Goal: Information Seeking & Learning: Learn about a topic

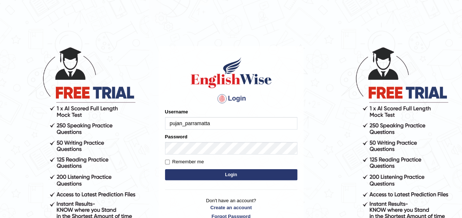
type input "pujan_parramatta"
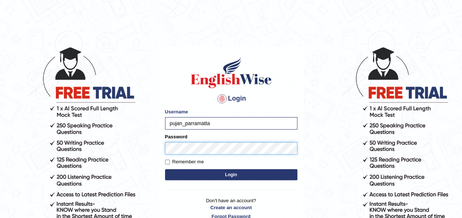
click at [165, 169] on button "Login" at bounding box center [231, 174] width 132 height 11
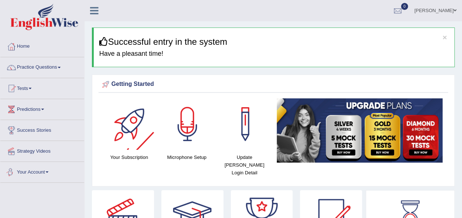
click at [46, 170] on link "Your Account" at bounding box center [42, 171] width 84 height 18
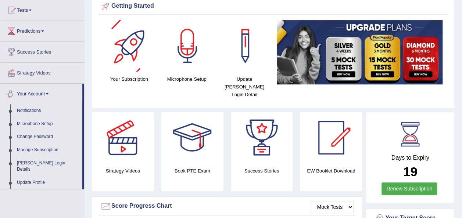
scroll to position [80, 0]
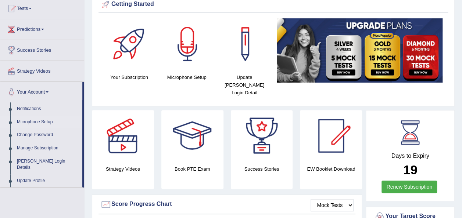
click at [29, 118] on link "Microphone Setup" at bounding box center [48, 122] width 69 height 13
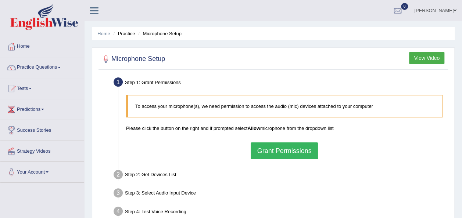
click at [287, 149] on button "Grant Permissions" at bounding box center [284, 151] width 67 height 17
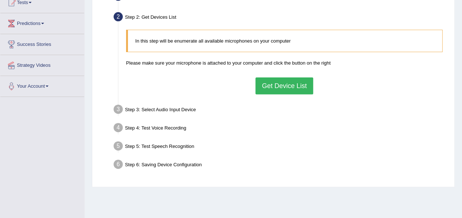
scroll to position [86, 0]
click at [270, 88] on button "Get Device List" at bounding box center [283, 85] width 57 height 17
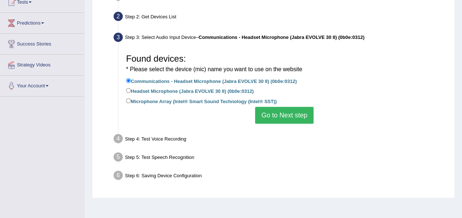
click at [162, 91] on label "Headset Microphone (Jabra EVOLVE 30 II) (0b0e:0312)" at bounding box center [189, 91] width 127 height 8
click at [131, 91] on input "Headset Microphone (Jabra EVOLVE 30 II) (0b0e:0312)" at bounding box center [128, 90] width 5 height 5
radio input "true"
click at [273, 114] on button "Go to Next step" at bounding box center [284, 115] width 58 height 17
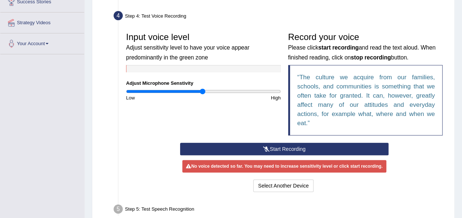
scroll to position [129, 0]
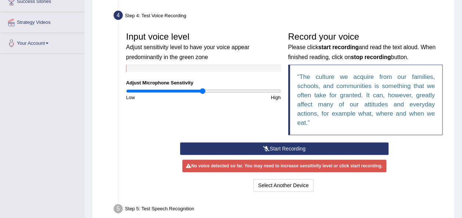
click at [280, 150] on button "Start Recording" at bounding box center [284, 149] width 208 height 12
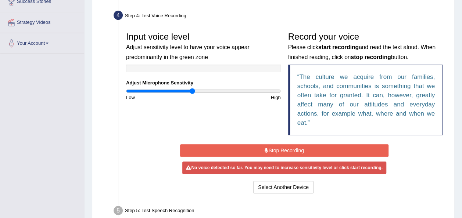
drag, startPoint x: 204, startPoint y: 90, endPoint x: 192, endPoint y: 90, distance: 11.8
click at [192, 90] on input "range" at bounding box center [203, 91] width 155 height 6
click at [267, 151] on icon at bounding box center [267, 150] width 4 height 5
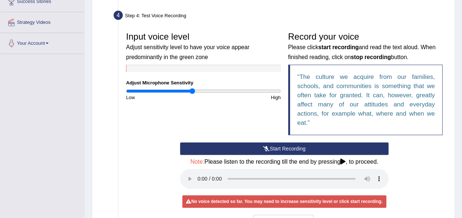
click at [283, 144] on button "Start Recording" at bounding box center [284, 149] width 208 height 12
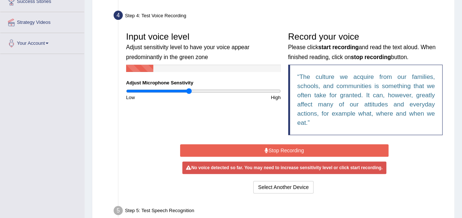
type input "0.82"
click at [189, 90] on input "range" at bounding box center [203, 91] width 155 height 6
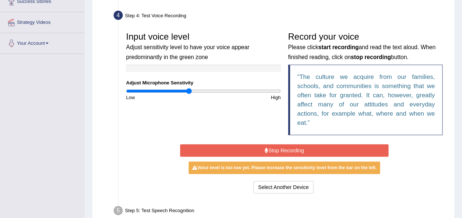
click at [273, 150] on button "Stop Recording" at bounding box center [284, 150] width 208 height 12
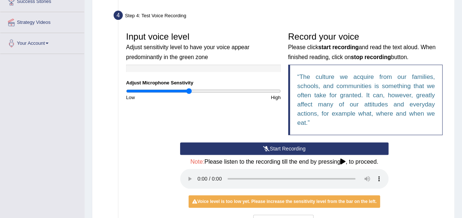
click at [281, 151] on button "Start Recording" at bounding box center [284, 149] width 208 height 12
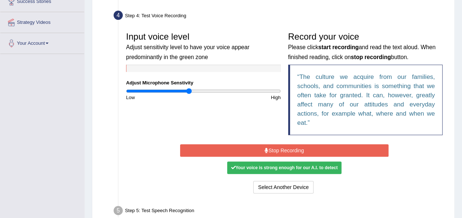
click at [281, 151] on button "Stop Recording" at bounding box center [284, 150] width 208 height 12
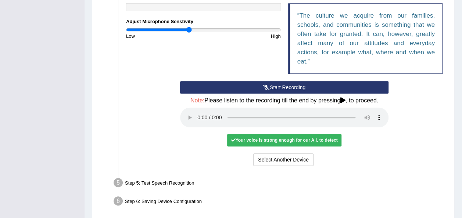
scroll to position [195, 0]
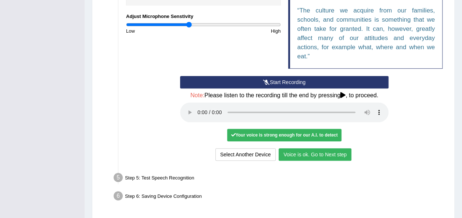
click at [291, 152] on button "Voice is ok. Go to Next step" at bounding box center [314, 154] width 73 height 12
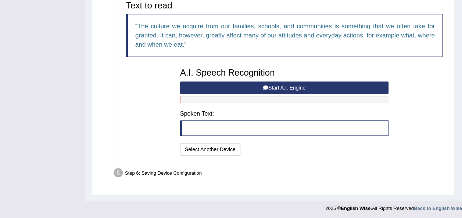
scroll to position [127, 0]
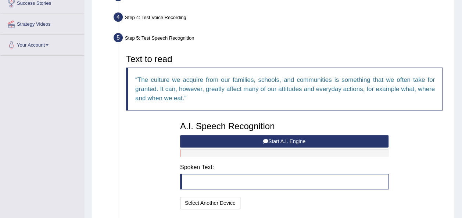
click at [259, 139] on button "Start A.I. Engine" at bounding box center [284, 141] width 208 height 12
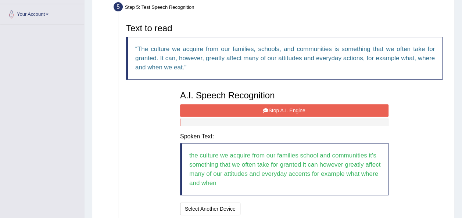
scroll to position [158, 0]
click at [273, 109] on button "Stop A.I. Engine" at bounding box center [284, 110] width 208 height 12
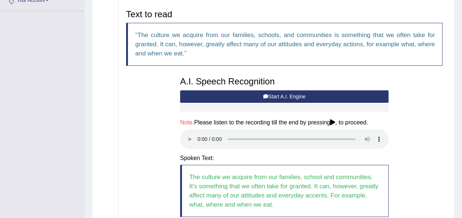
scroll to position [253, 0]
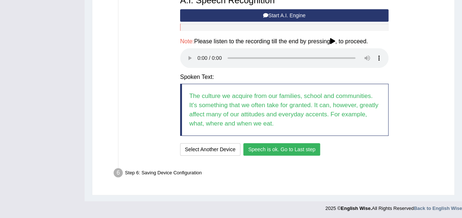
click at [275, 149] on button "Speech is ok. Go to Last step" at bounding box center [281, 149] width 77 height 12
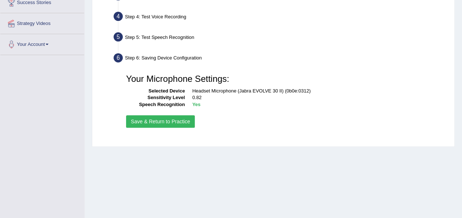
scroll to position [123, 0]
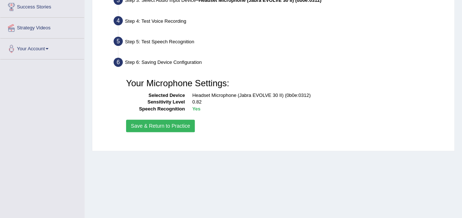
click at [165, 124] on button "Save & Return to Practice" at bounding box center [160, 126] width 69 height 12
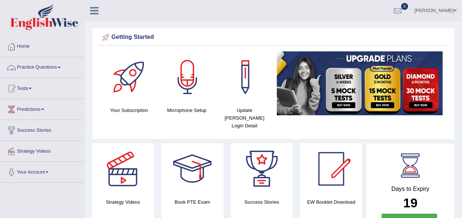
drag, startPoint x: 0, startPoint y: 0, endPoint x: 62, endPoint y: 65, distance: 89.4
click at [62, 65] on link "Practice Questions" at bounding box center [42, 66] width 84 height 18
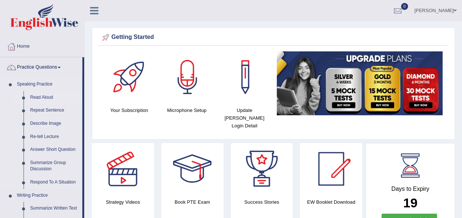
click at [40, 94] on link "Read Aloud" at bounding box center [54, 97] width 55 height 13
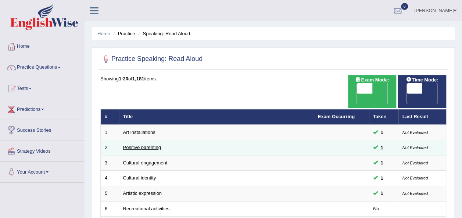
click at [148, 145] on link "Positive parenting" at bounding box center [142, 148] width 38 height 6
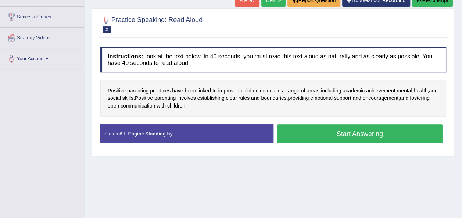
scroll to position [114, 0]
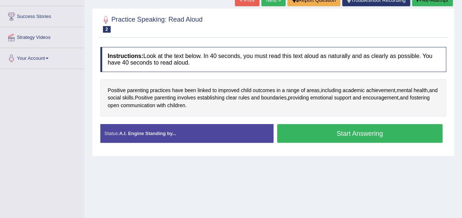
click at [353, 132] on button "Start Answering" at bounding box center [360, 133] width 166 height 19
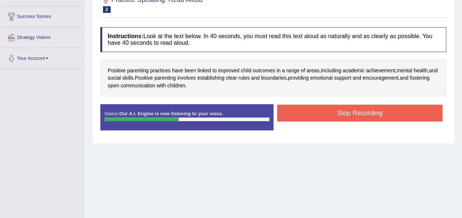
click at [325, 110] on button "Stop Recording" at bounding box center [360, 113] width 166 height 17
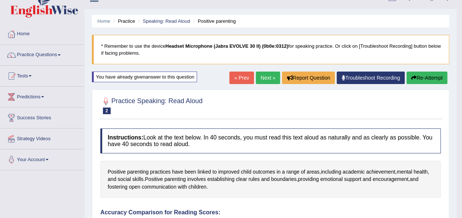
scroll to position [0, 0]
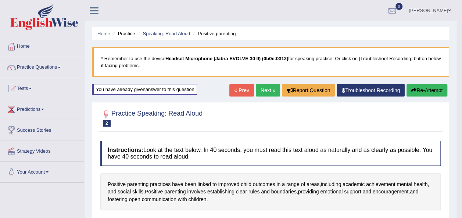
click at [431, 87] on button "Re-Attempt" at bounding box center [426, 90] width 41 height 12
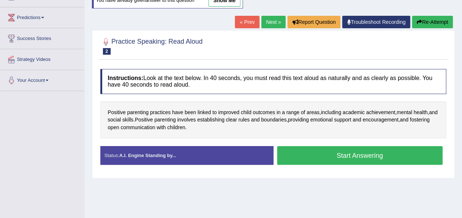
scroll to position [91, 0]
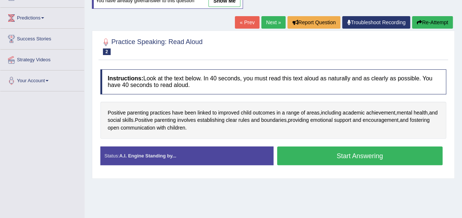
click at [333, 156] on button "Start Answering" at bounding box center [360, 156] width 166 height 19
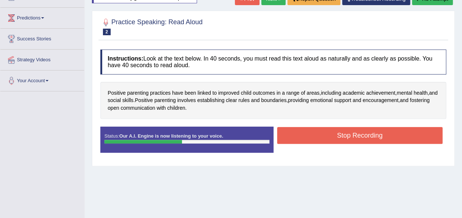
click at [343, 129] on button "Stop Recording" at bounding box center [360, 135] width 166 height 17
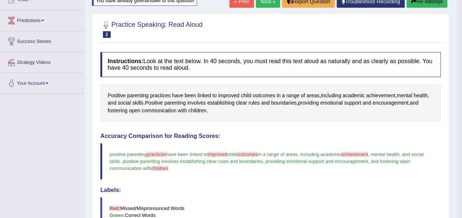
scroll to position [89, 0]
click at [158, 152] on span "practices" at bounding box center [156, 155] width 19 height 6
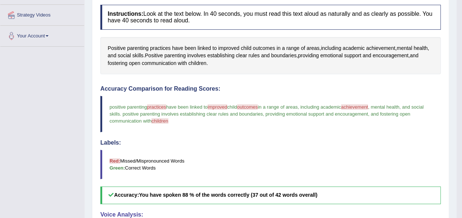
scroll to position [0, 0]
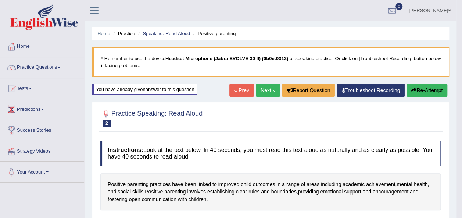
click at [415, 89] on button "Re-Attempt" at bounding box center [426, 90] width 41 height 12
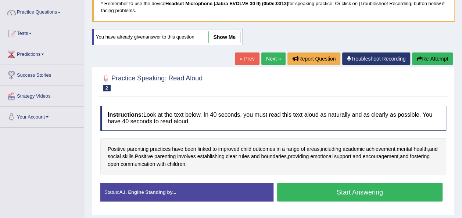
scroll to position [55, 0]
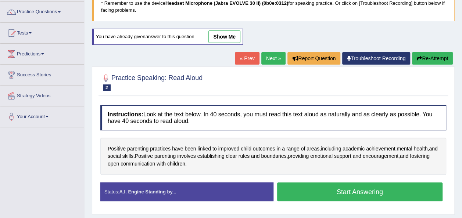
click at [332, 191] on button "Start Answering" at bounding box center [360, 192] width 166 height 19
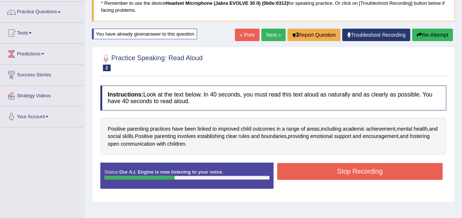
click at [350, 174] on button "Stop Recording" at bounding box center [360, 171] width 166 height 17
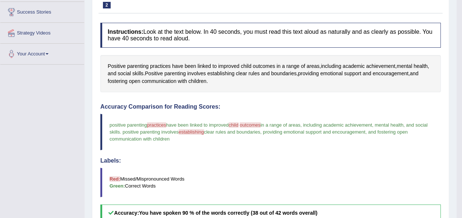
scroll to position [0, 0]
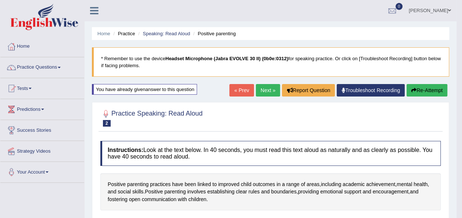
click at [422, 87] on button "Re-Attempt" at bounding box center [426, 90] width 41 height 12
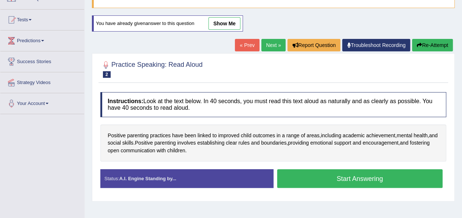
scroll to position [69, 0]
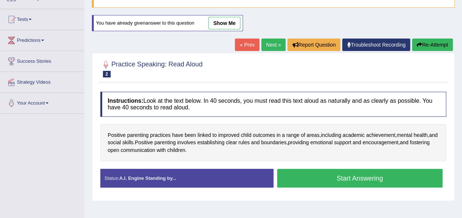
click at [343, 180] on button "Start Answering" at bounding box center [360, 178] width 166 height 19
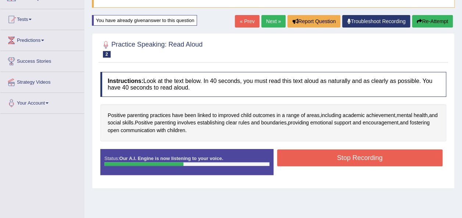
click at [348, 154] on button "Stop Recording" at bounding box center [360, 158] width 166 height 17
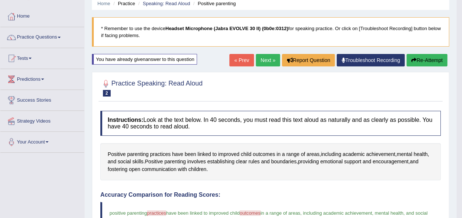
scroll to position [31, 0]
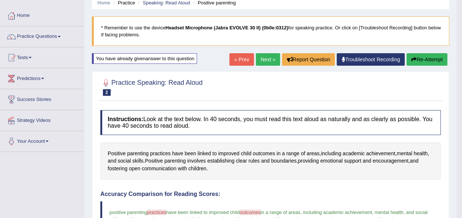
click at [365, 59] on link "Troubleshoot Recording" at bounding box center [371, 59] width 68 height 12
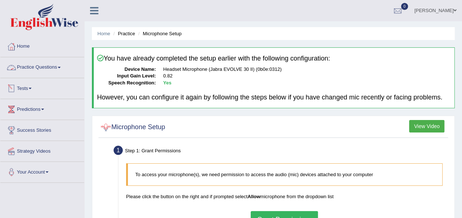
click at [64, 65] on link "Practice Questions" at bounding box center [42, 66] width 84 height 18
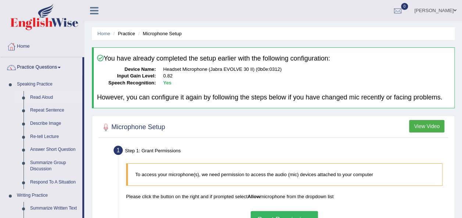
click at [40, 95] on link "Read Aloud" at bounding box center [54, 97] width 55 height 13
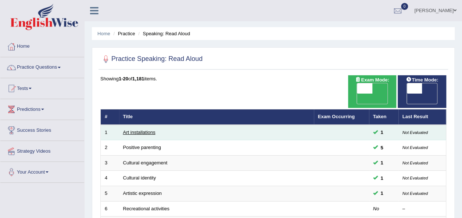
click at [141, 130] on link "Art installations" at bounding box center [139, 133] width 32 height 6
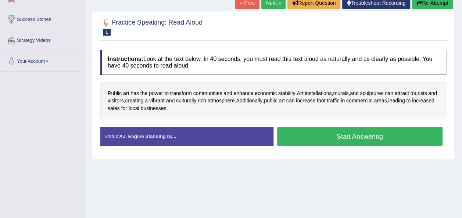
scroll to position [113, 0]
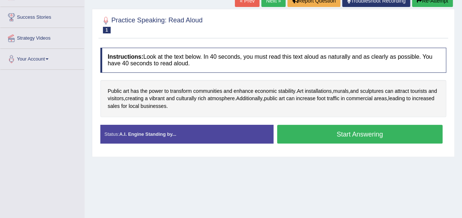
click at [334, 133] on button "Start Answering" at bounding box center [360, 134] width 166 height 19
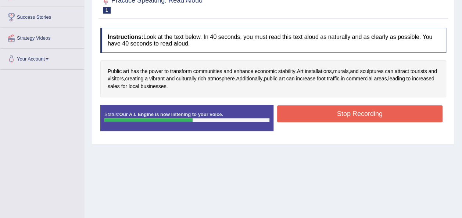
click at [358, 115] on button "Stop Recording" at bounding box center [360, 113] width 166 height 17
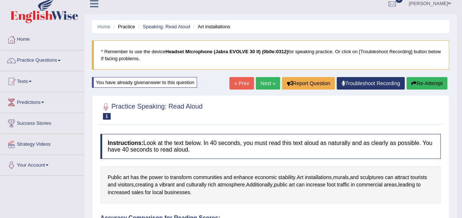
scroll to position [0, 0]
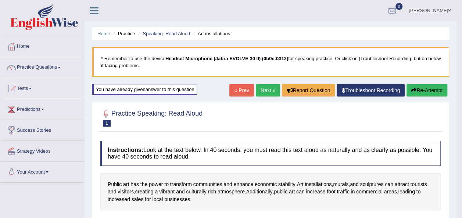
click at [61, 67] on span at bounding box center [59, 67] width 3 height 1
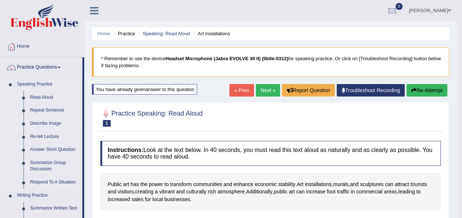
click at [43, 126] on link "Describe Image" at bounding box center [54, 123] width 55 height 13
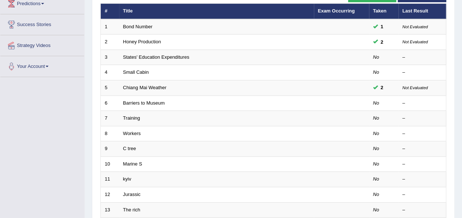
scroll to position [111, 0]
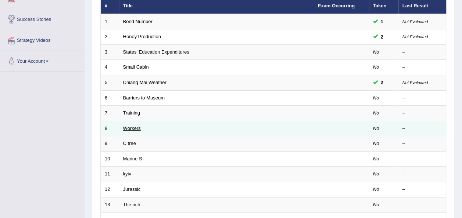
click at [131, 126] on link "Workers" at bounding box center [132, 129] width 18 height 6
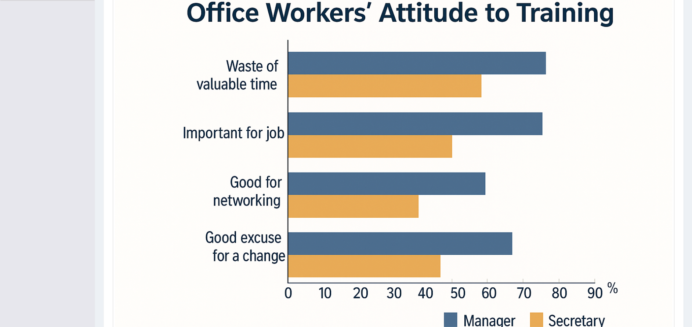
scroll to position [183, 0]
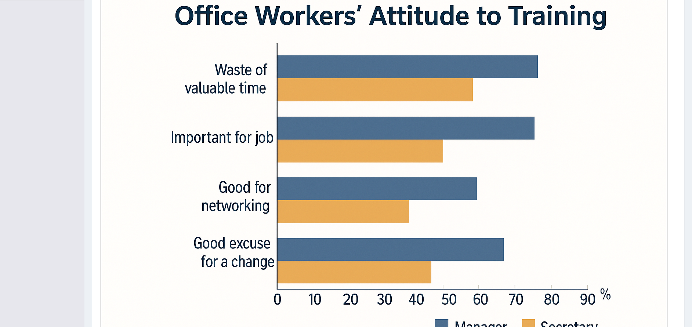
click at [44, 102] on div "Toggle navigation Home Practice Questions Speaking Practice Read Aloud Repeat S…" at bounding box center [346, 111] width 692 height 589
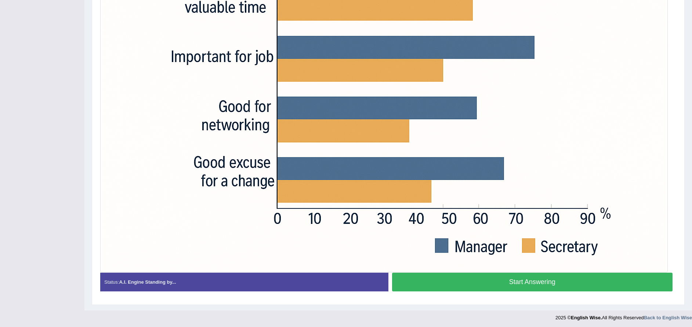
scroll to position [265, 0]
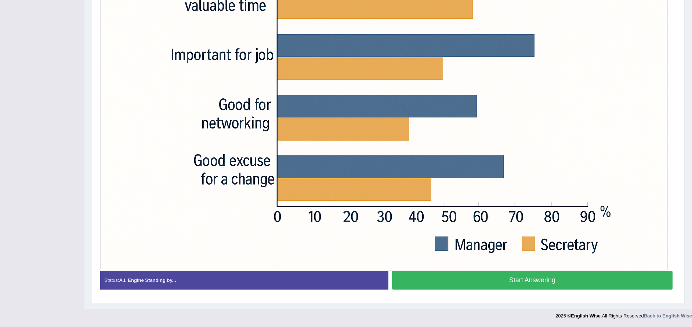
click at [461, 218] on button "Start Answering" at bounding box center [532, 280] width 281 height 19
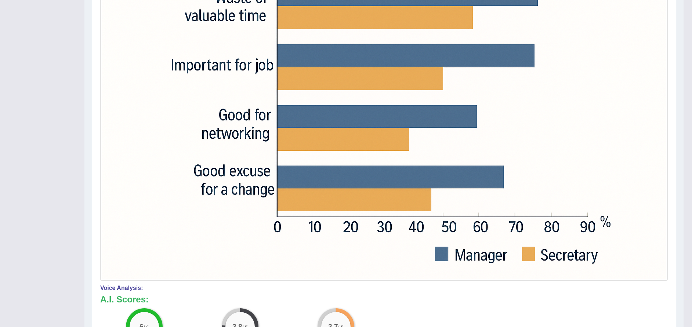
scroll to position [0, 0]
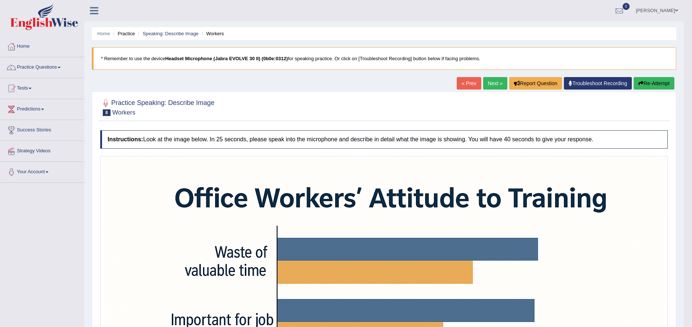
click at [15, 90] on div at bounding box center [11, 88] width 11 height 11
click at [61, 68] on span at bounding box center [59, 67] width 3 height 1
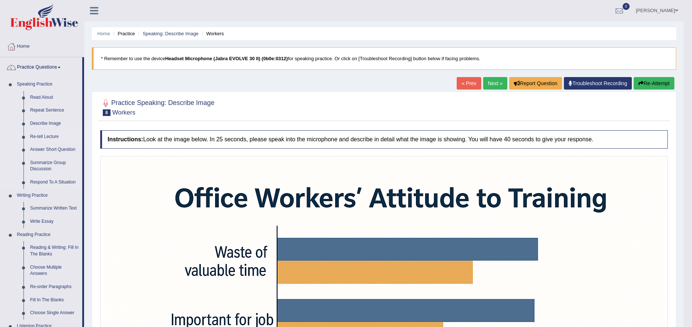
drag, startPoint x: 61, startPoint y: 68, endPoint x: 60, endPoint y: 143, distance: 75.3
click at [60, 143] on link "Re-tell Lecture" at bounding box center [54, 136] width 55 height 13
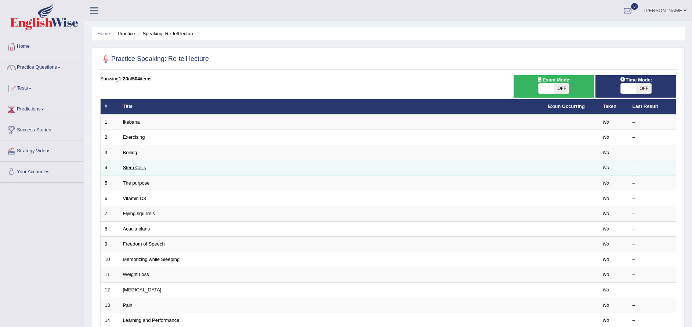
click at [131, 167] on link "Stem Cells" at bounding box center [134, 168] width 23 height 6
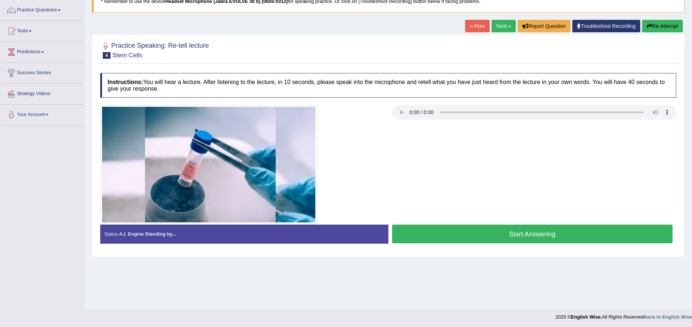
scroll to position [58, 0]
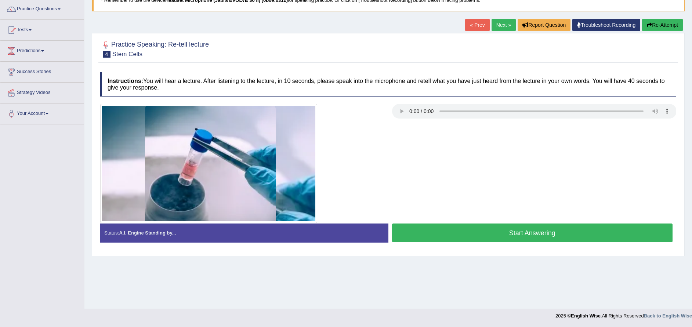
click at [466, 232] on button "Start Answering" at bounding box center [532, 233] width 281 height 19
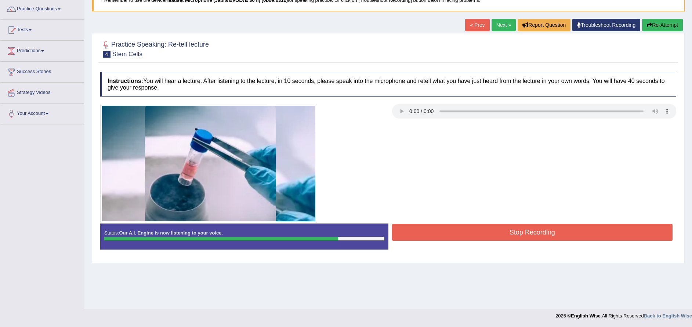
click at [466, 232] on button "Stop Recording" at bounding box center [532, 232] width 281 height 17
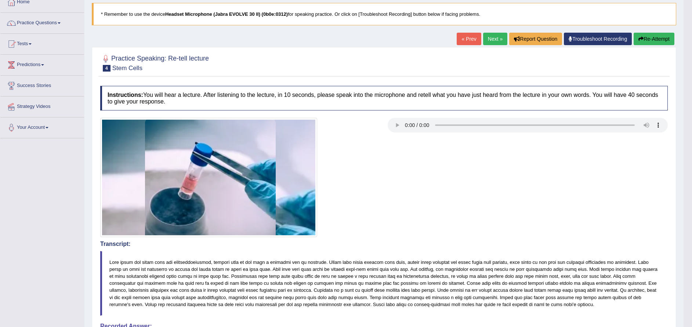
scroll to position [0, 0]
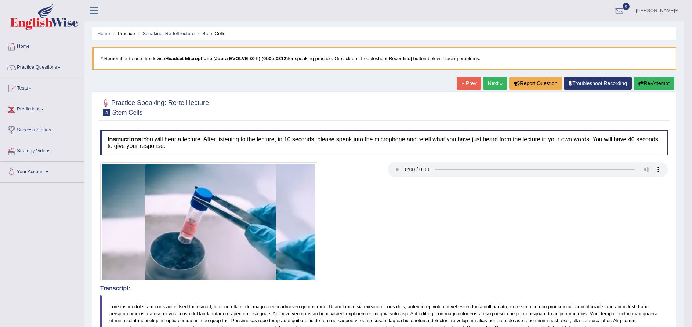
click at [489, 83] on link "Next »" at bounding box center [495, 83] width 24 height 12
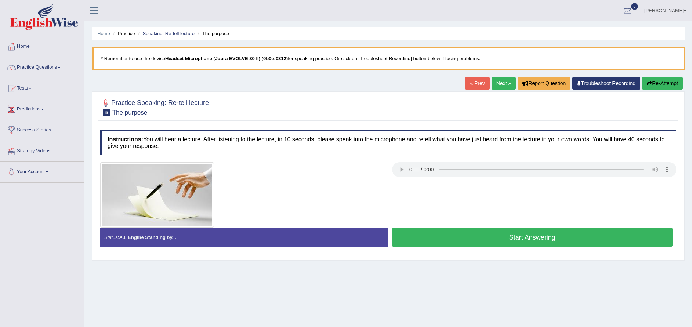
click at [511, 238] on button "Start Answering" at bounding box center [532, 237] width 281 height 19
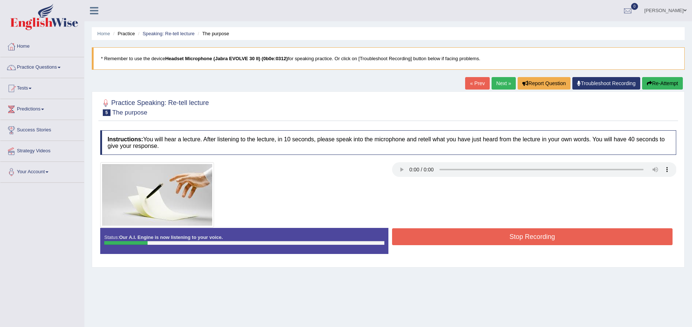
click at [497, 83] on link "Next »" at bounding box center [504, 83] width 24 height 12
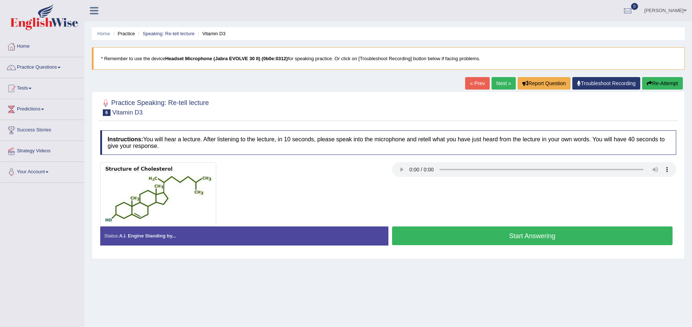
click at [503, 230] on button "Start Answering" at bounding box center [532, 236] width 281 height 19
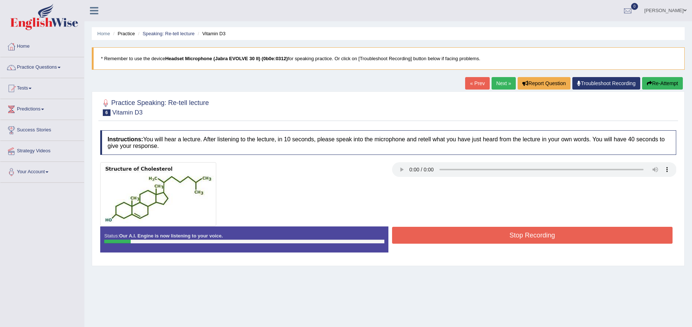
click at [531, 241] on button "Stop Recording" at bounding box center [532, 235] width 281 height 17
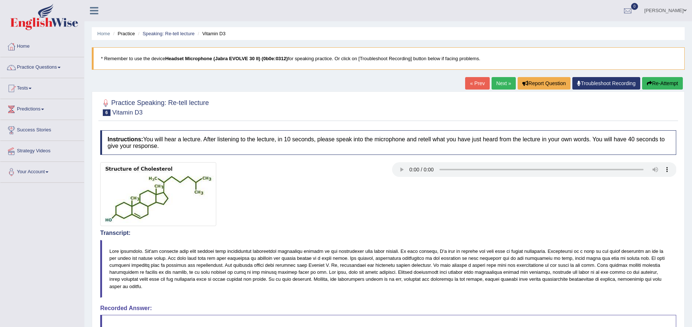
click at [664, 87] on button "Re-Attempt" at bounding box center [663, 83] width 41 height 12
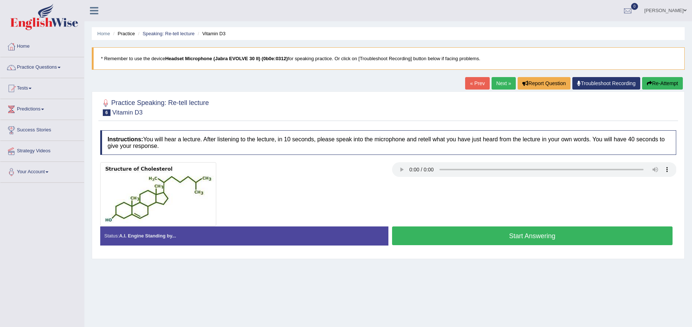
click at [551, 233] on button "Start Answering" at bounding box center [532, 236] width 281 height 19
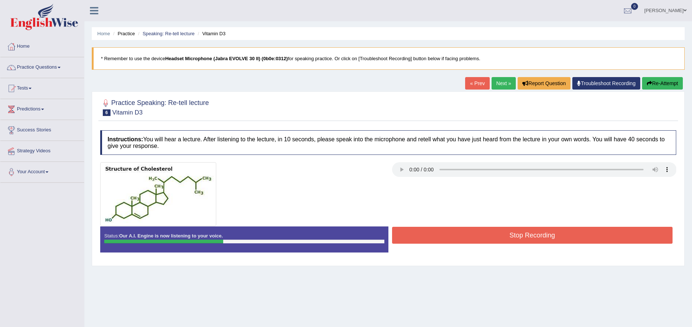
click at [512, 237] on button "Stop Recording" at bounding box center [532, 235] width 281 height 17
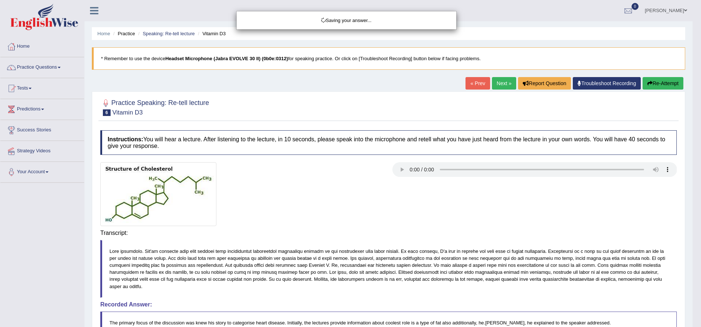
click at [653, 84] on div "Saving your answer..." at bounding box center [350, 163] width 701 height 327
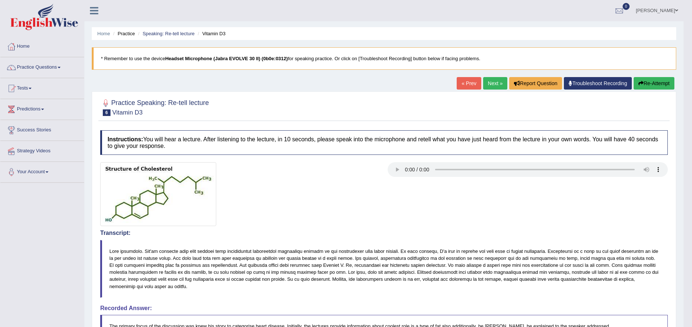
click at [647, 82] on button "Re-Attempt" at bounding box center [654, 83] width 41 height 12
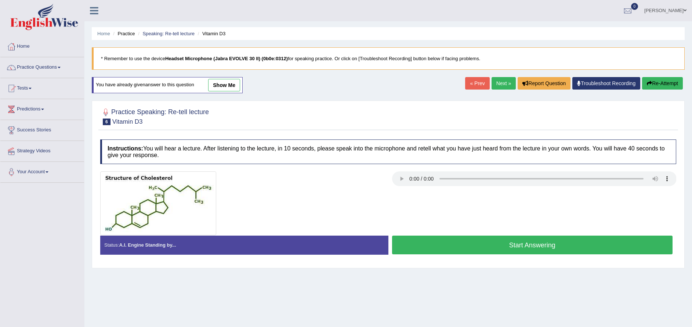
click at [453, 244] on button "Start Answering" at bounding box center [532, 245] width 281 height 19
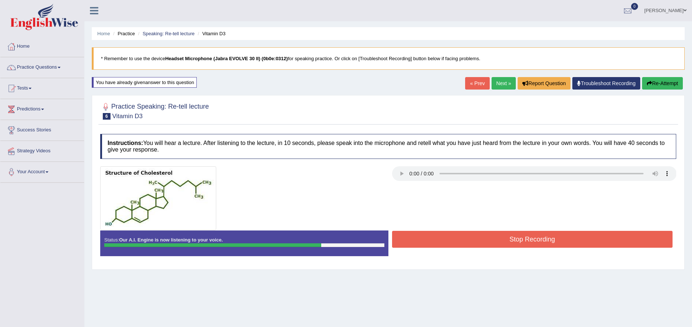
click at [512, 244] on button "Stop Recording" at bounding box center [532, 239] width 281 height 17
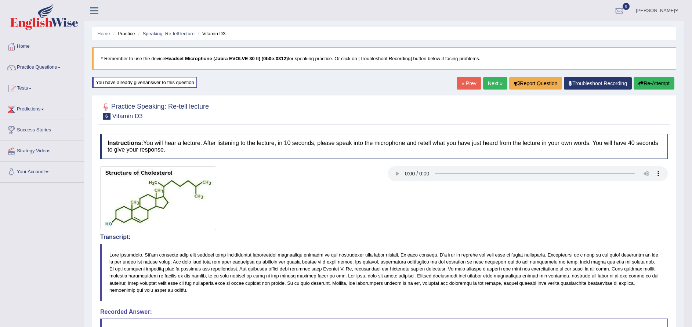
click at [619, 209] on div at bounding box center [384, 198] width 575 height 64
